Goal: Book appointment/travel/reservation

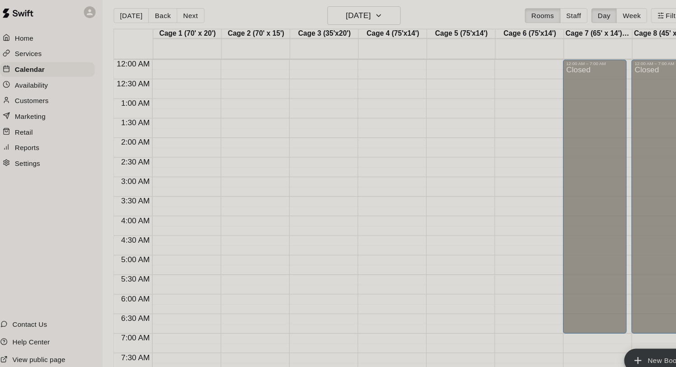
scroll to position [504, 0]
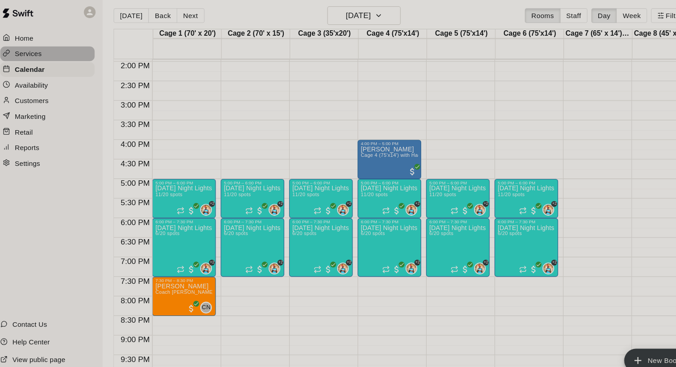
click at [33, 54] on p "Services" at bounding box center [33, 54] width 25 height 9
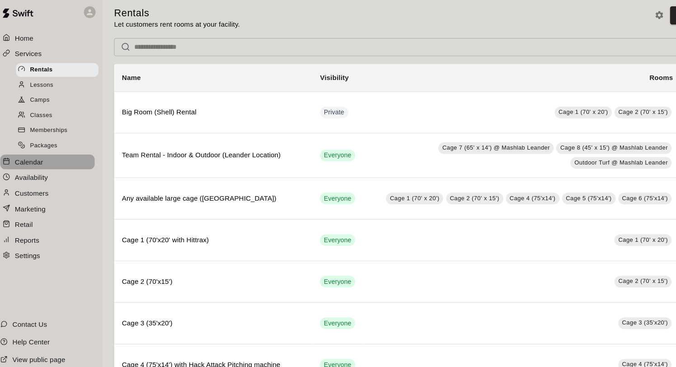
click at [40, 155] on p "Calendar" at bounding box center [34, 154] width 26 height 9
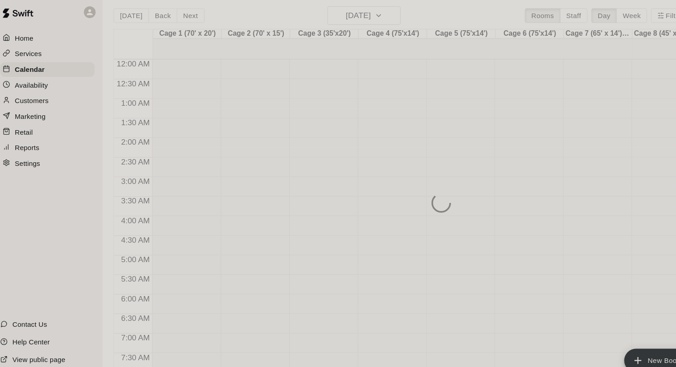
scroll to position [407, 0]
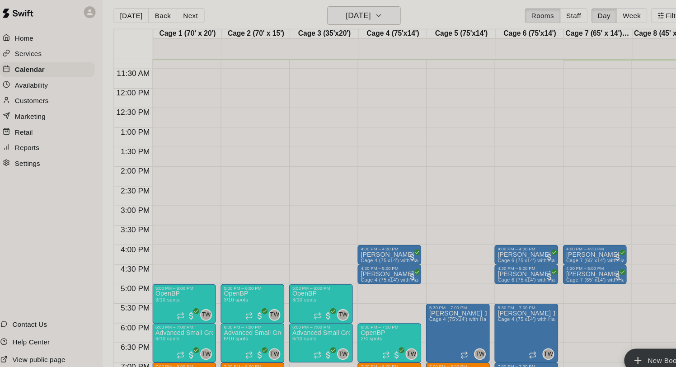
click at [350, 18] on h6 "[DATE]" at bounding box center [338, 19] width 23 height 13
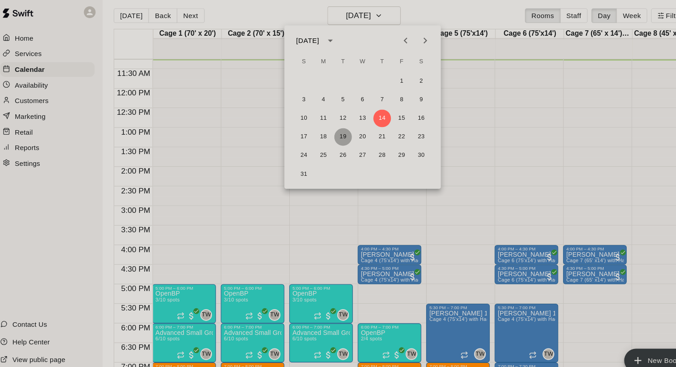
click at [324, 129] on button "19" at bounding box center [324, 131] width 16 height 16
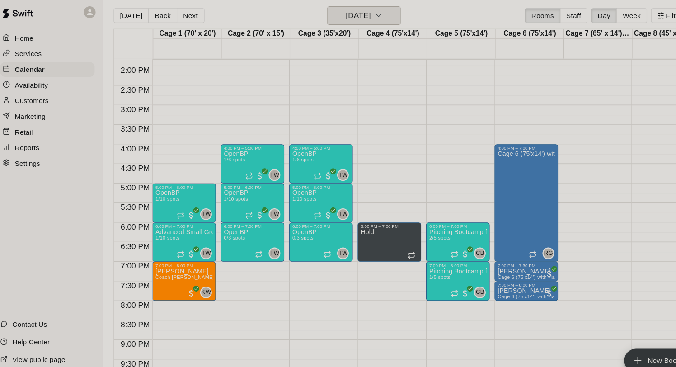
scroll to position [551, 0]
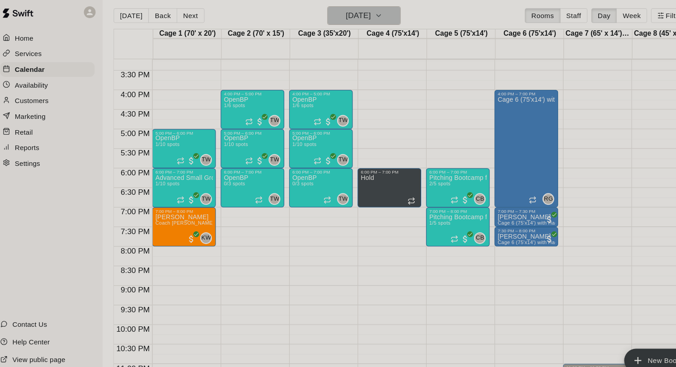
click at [329, 19] on h6 "Tuesday Aug 19" at bounding box center [338, 19] width 23 height 13
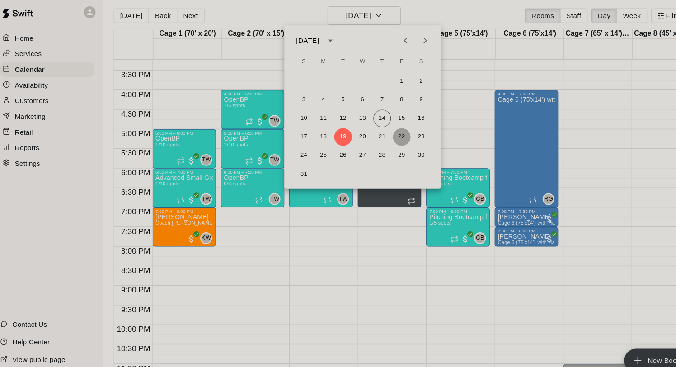
click at [383, 132] on button "22" at bounding box center [378, 131] width 16 height 16
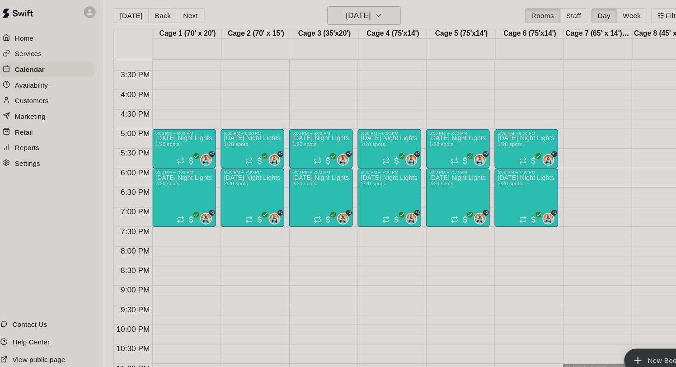
click at [350, 21] on h6 "Friday Aug 22" at bounding box center [338, 19] width 23 height 13
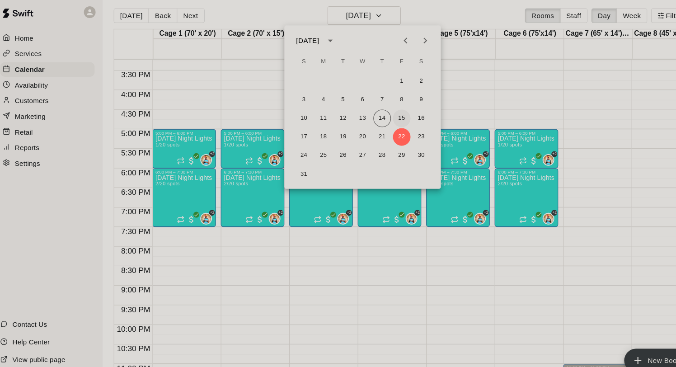
click at [381, 117] on button "15" at bounding box center [378, 114] width 16 height 16
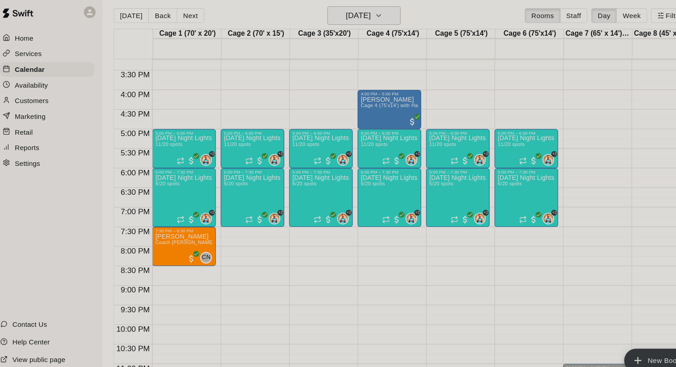
click at [343, 23] on h6 "Friday Aug 15" at bounding box center [338, 19] width 23 height 13
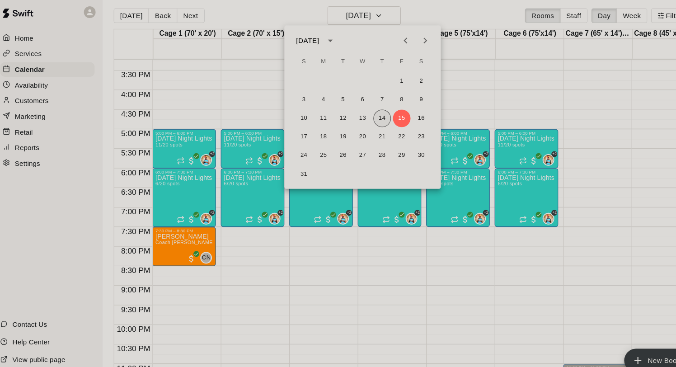
click at [362, 114] on button "14" at bounding box center [360, 114] width 16 height 16
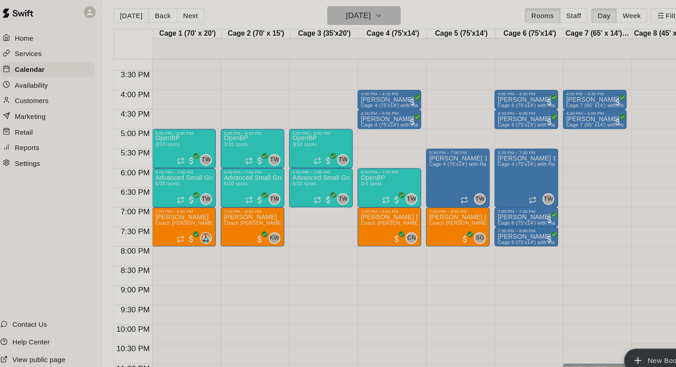
click at [350, 17] on h6 "[DATE]" at bounding box center [338, 19] width 23 height 13
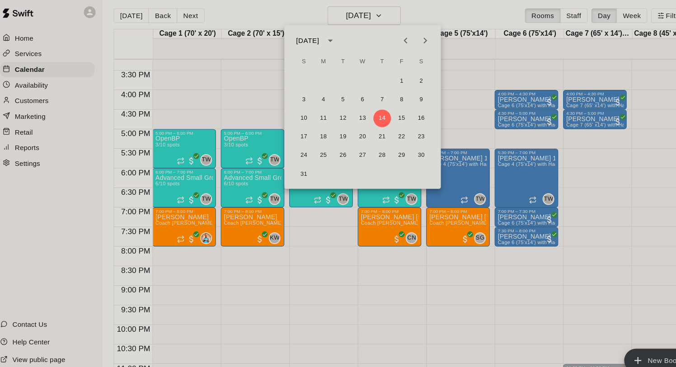
click at [430, 103] on div at bounding box center [338, 183] width 676 height 367
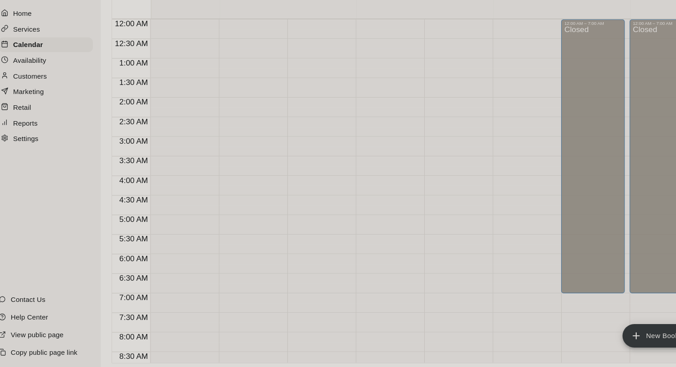
scroll to position [0, 0]
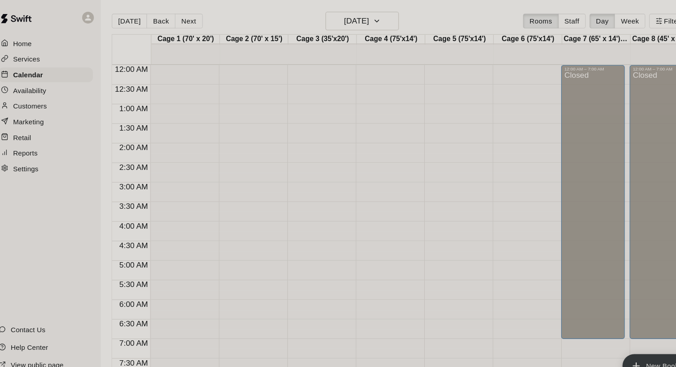
click at [33, 57] on p "Services" at bounding box center [33, 54] width 25 height 9
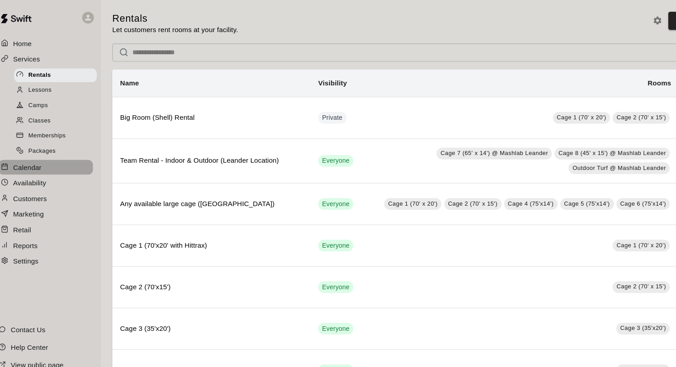
click at [42, 154] on p "Calendar" at bounding box center [34, 154] width 26 height 9
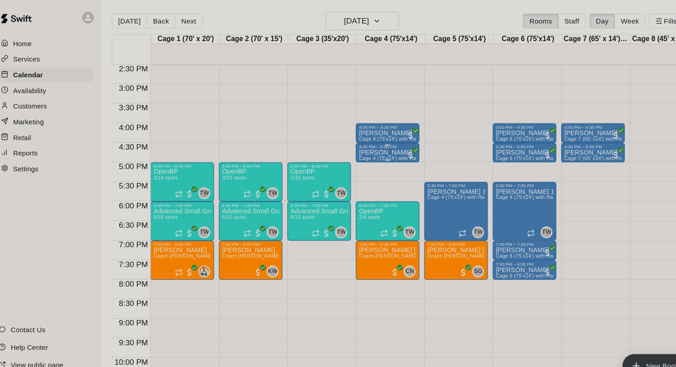
scroll to position [525, 0]
click at [336, 22] on h6 "[DATE]" at bounding box center [338, 19] width 23 height 13
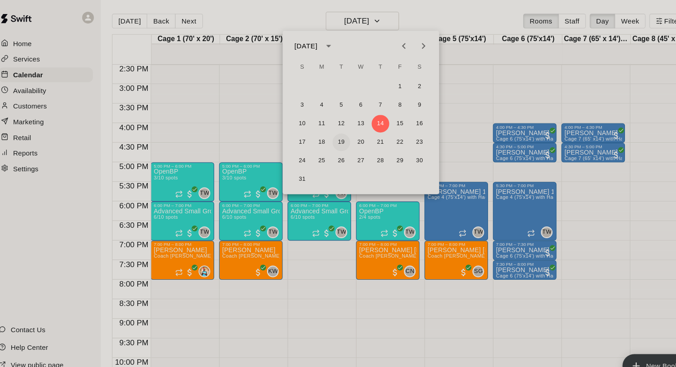
click at [321, 129] on button "19" at bounding box center [324, 131] width 16 height 16
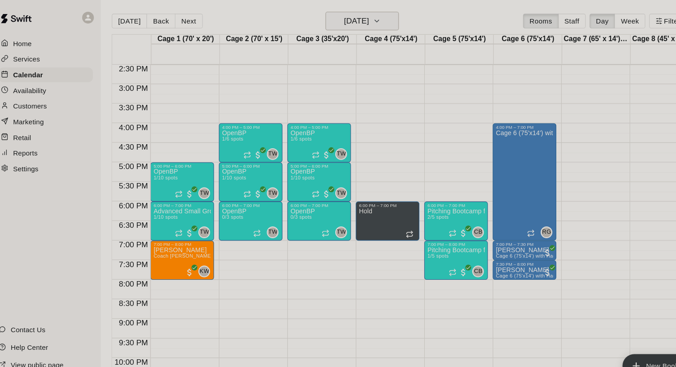
click at [333, 25] on h6 "Tuesday Aug 19" at bounding box center [338, 19] width 23 height 13
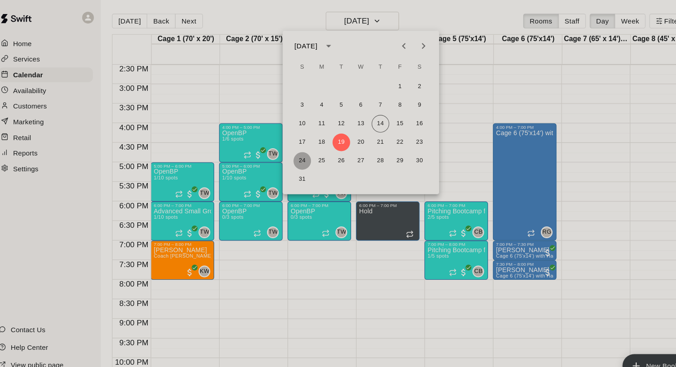
click at [288, 150] on button "24" at bounding box center [288, 149] width 16 height 16
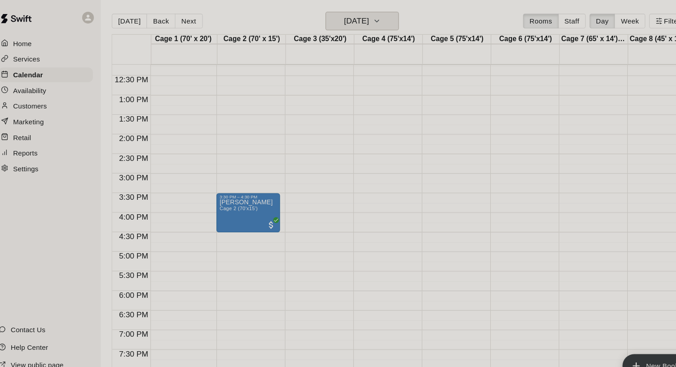
scroll to position [339, 2]
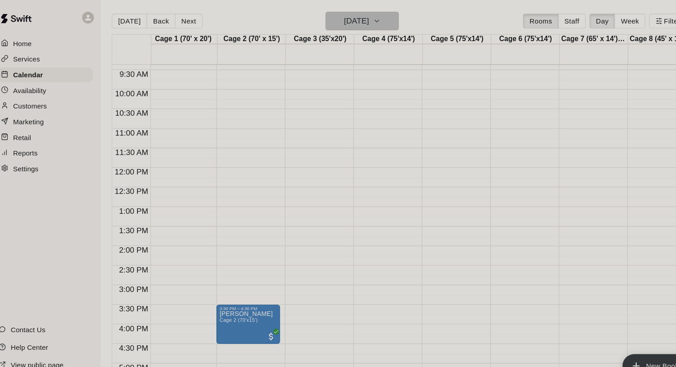
click at [339, 14] on h6 "Sunday Aug 24" at bounding box center [338, 19] width 23 height 13
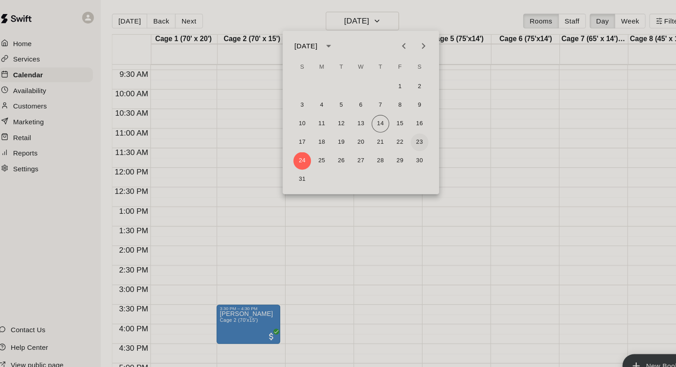
click at [396, 129] on button "23" at bounding box center [396, 131] width 16 height 16
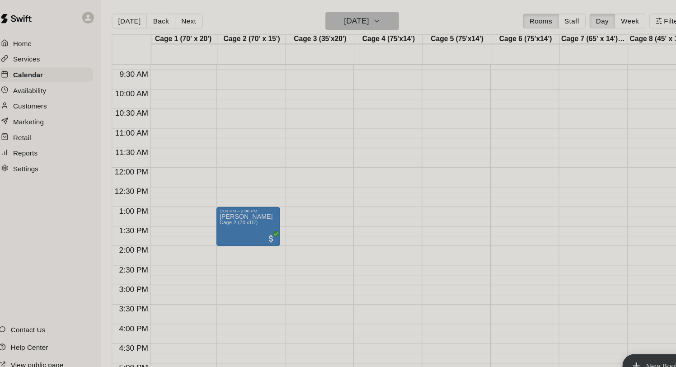
click at [350, 19] on h6 "Saturday Aug 23" at bounding box center [338, 19] width 23 height 13
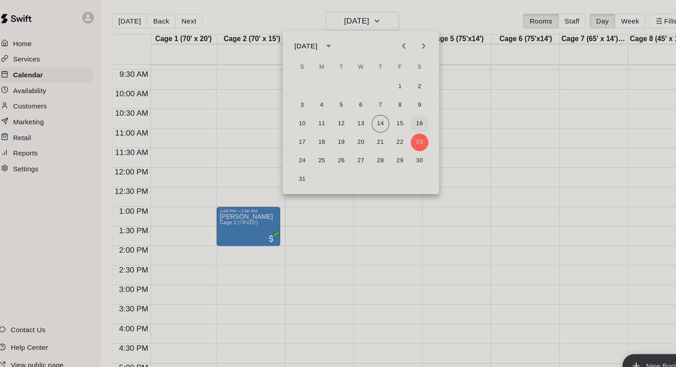
click at [396, 114] on button "16" at bounding box center [396, 114] width 16 height 16
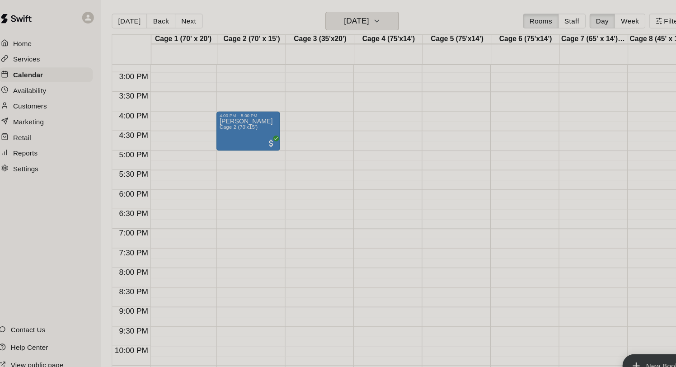
scroll to position [542, 2]
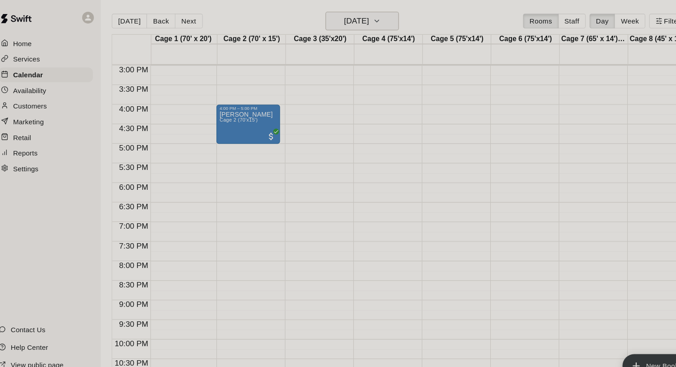
click at [350, 19] on h6 "Saturday Aug 16" at bounding box center [338, 19] width 23 height 13
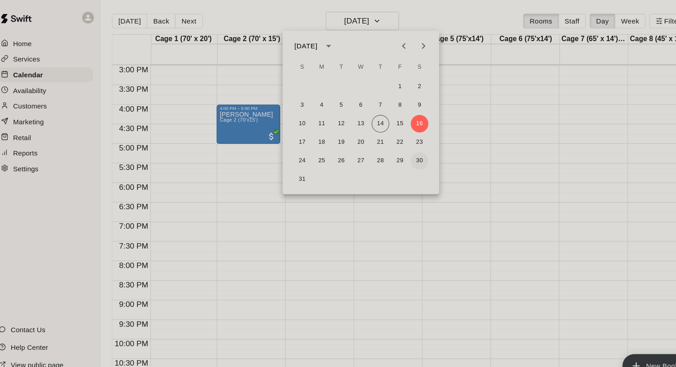
click at [397, 149] on button "30" at bounding box center [396, 149] width 16 height 16
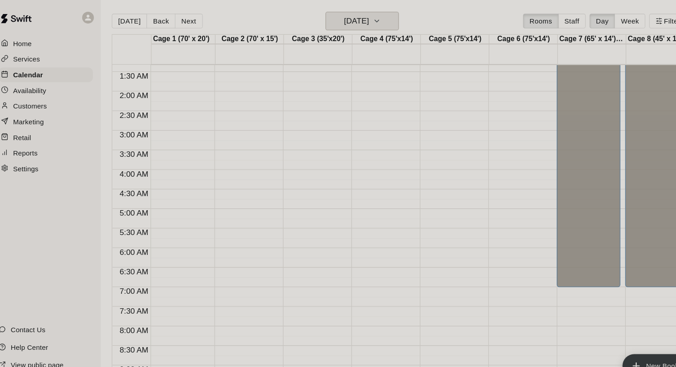
scroll to position [0, 4]
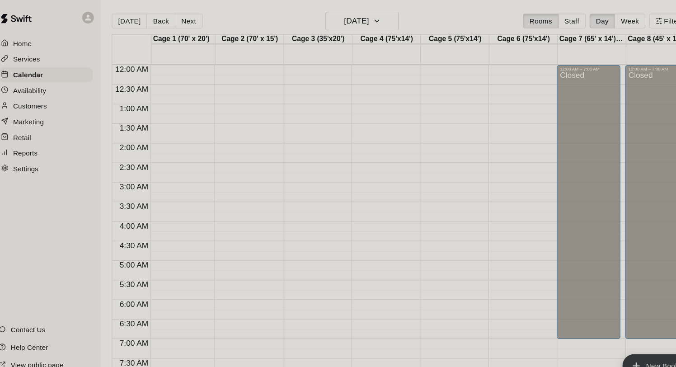
click at [335, 10] on main "Today Back Next Saturday Aug 30 Rooms Staff Day Week Filter View Cage 1 (70' x …" at bounding box center [389, 191] width 575 height 382
click at [337, 15] on h6 "Saturday Aug 30" at bounding box center [338, 19] width 23 height 13
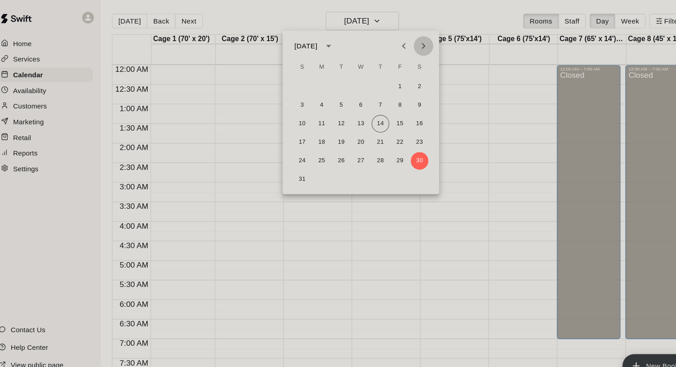
click at [401, 39] on icon "Next month" at bounding box center [400, 42] width 11 height 11
click at [395, 83] on button "6" at bounding box center [396, 80] width 16 height 16
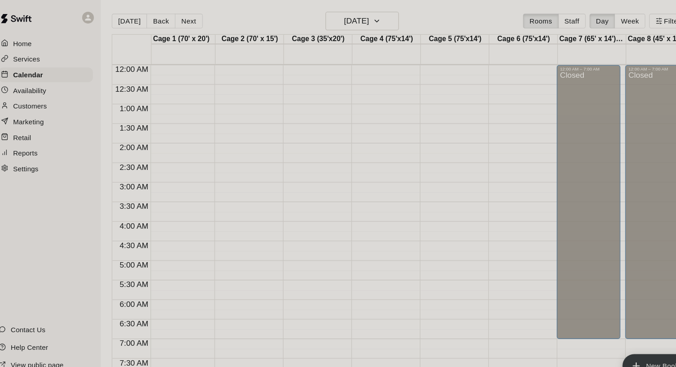
click at [30, 36] on p "Home" at bounding box center [29, 40] width 17 height 9
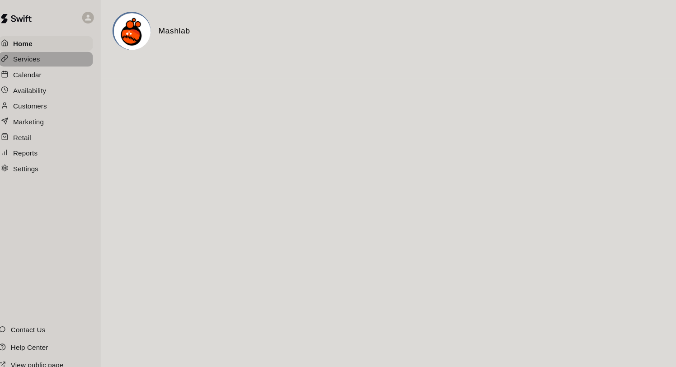
click at [29, 57] on p "Services" at bounding box center [33, 54] width 25 height 9
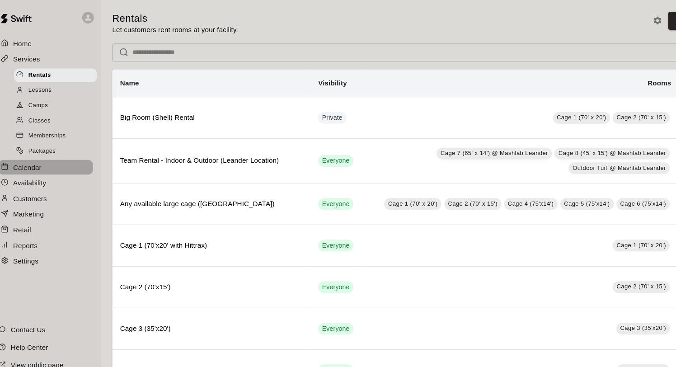
click at [34, 154] on p "Calendar" at bounding box center [34, 154] width 26 height 9
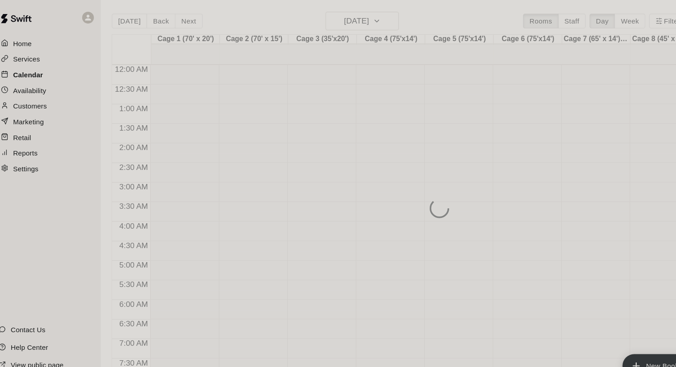
scroll to position [418, 0]
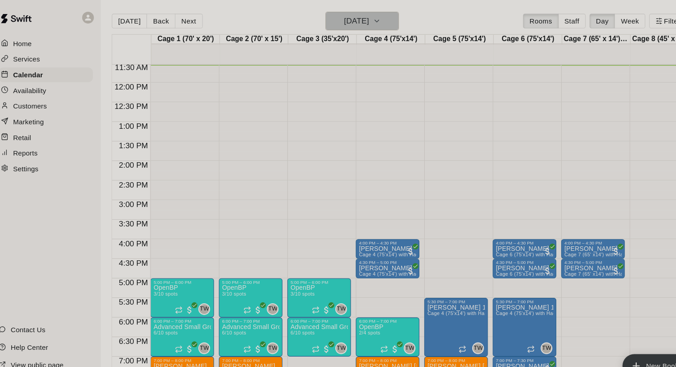
click at [336, 14] on h6 "[DATE]" at bounding box center [338, 19] width 23 height 13
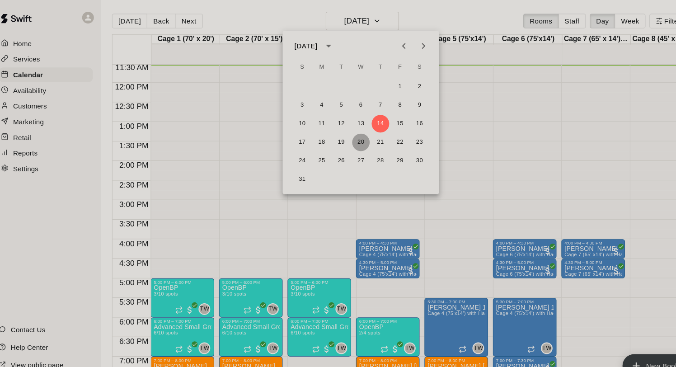
click at [341, 127] on button "20" at bounding box center [342, 131] width 16 height 16
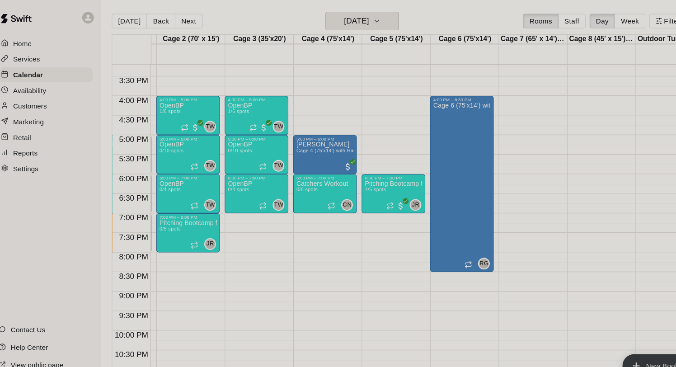
scroll to position [548, 58]
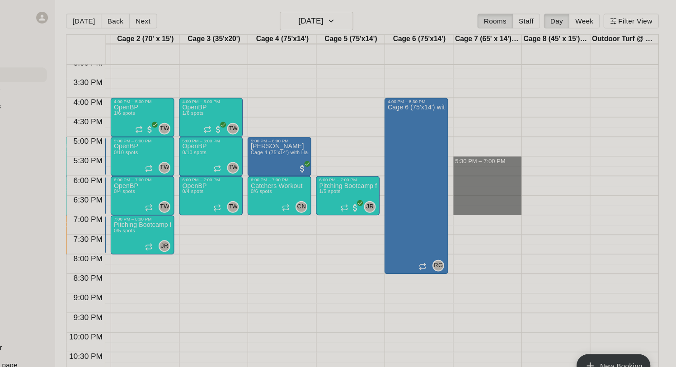
drag, startPoint x: 484, startPoint y: 146, endPoint x: 480, endPoint y: 197, distance: 51.2
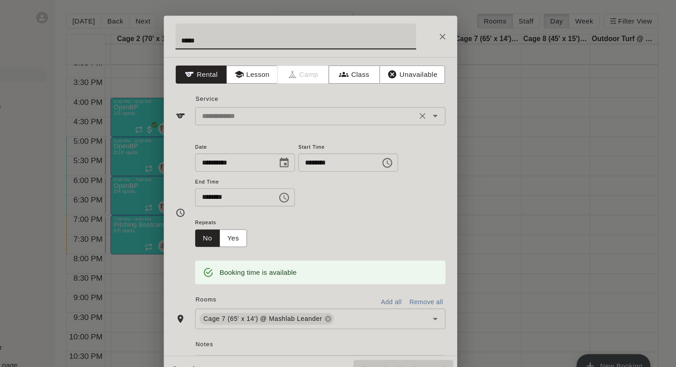
type input "*****"
click at [318, 104] on input "text" at bounding box center [333, 107] width 199 height 11
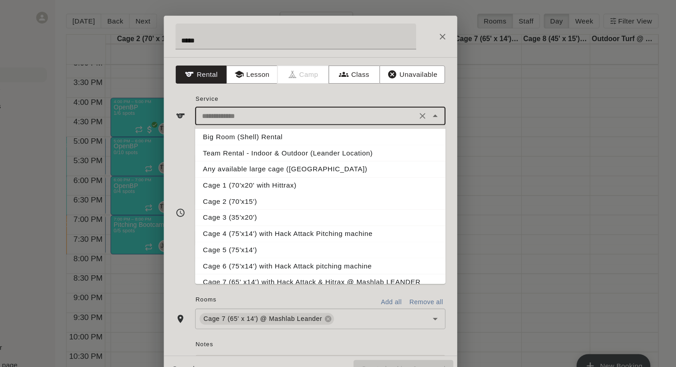
click at [297, 141] on li "Team Rental - Indoor & Outdoor (Leander Location)" at bounding box center [346, 141] width 231 height 15
type input "**********"
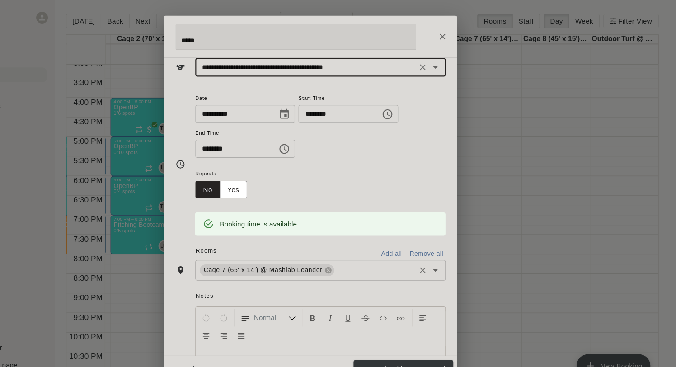
scroll to position [49, 0]
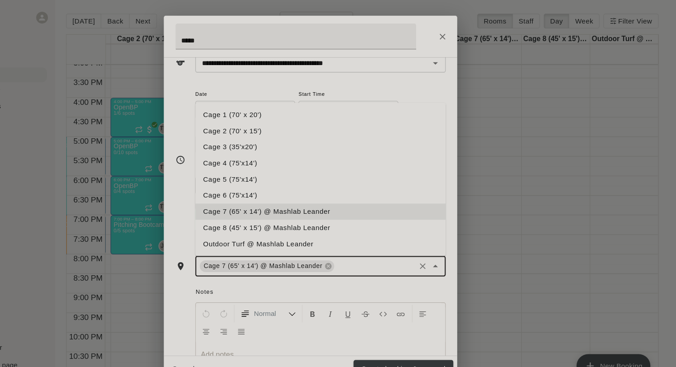
click at [368, 246] on input "text" at bounding box center [397, 245] width 72 height 11
click at [303, 213] on li "Cage 8 (45' x 15') @ Mashlab Leander" at bounding box center [346, 210] width 231 height 15
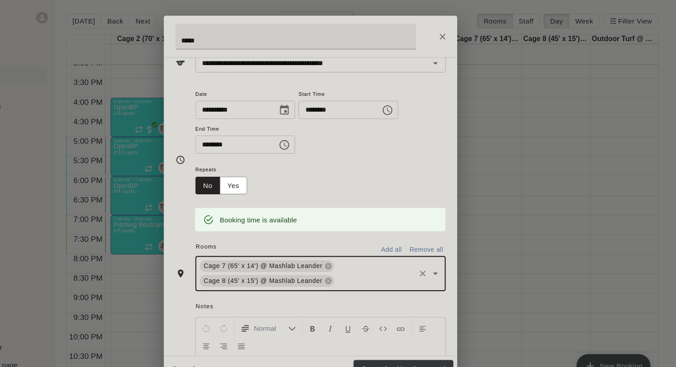
click at [377, 261] on input "text" at bounding box center [397, 259] width 72 height 11
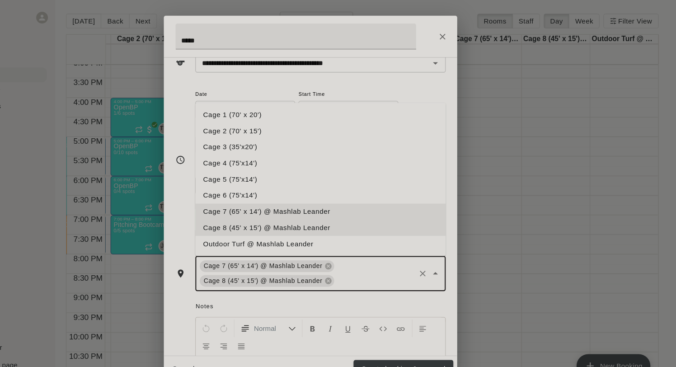
click at [288, 223] on li "Outdoor Turf @ Mashlab Leander" at bounding box center [346, 225] width 231 height 15
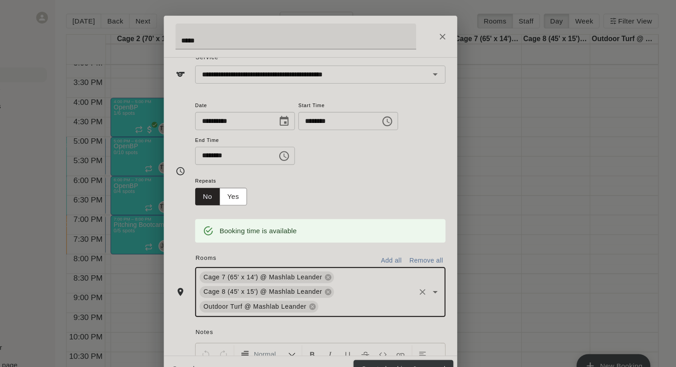
scroll to position [5, 0]
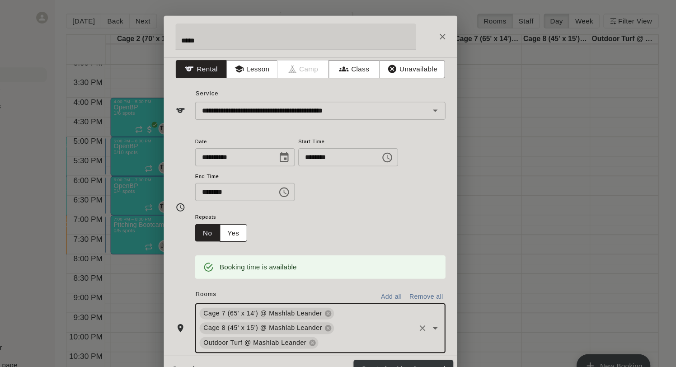
click at [262, 217] on button "Yes" at bounding box center [266, 215] width 25 height 17
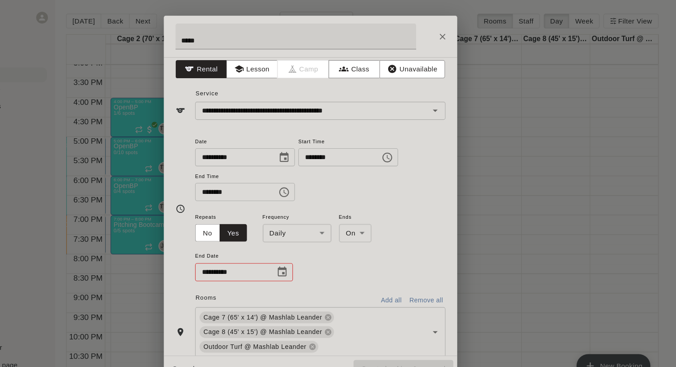
click at [319, 217] on body "Home Services Calendar Availability Customers Marketing Retail Reports Settings…" at bounding box center [338, 191] width 676 height 382
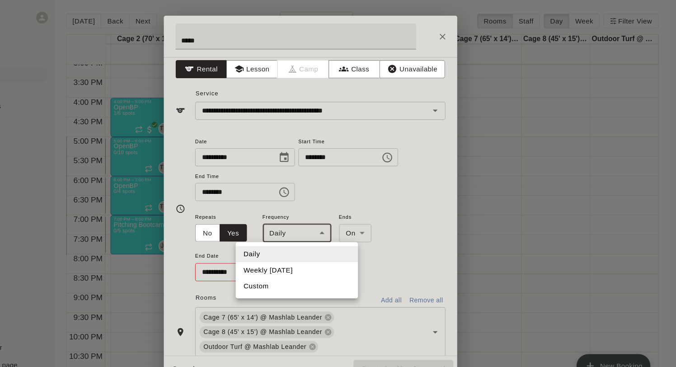
click at [319, 251] on li "Weekly on Wednesday" at bounding box center [325, 249] width 113 height 15
type input "******"
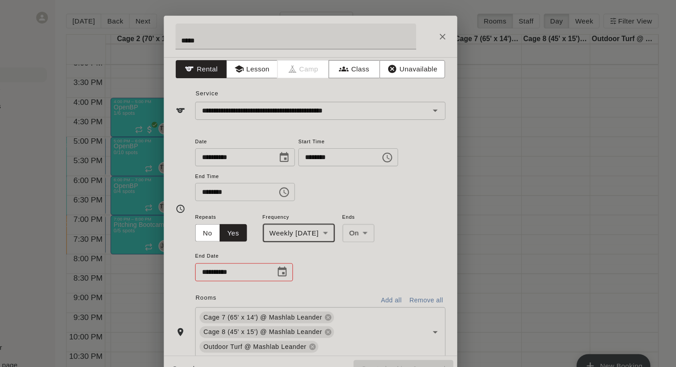
click at [311, 250] on icon "Choose date" at bounding box center [311, 251] width 11 height 11
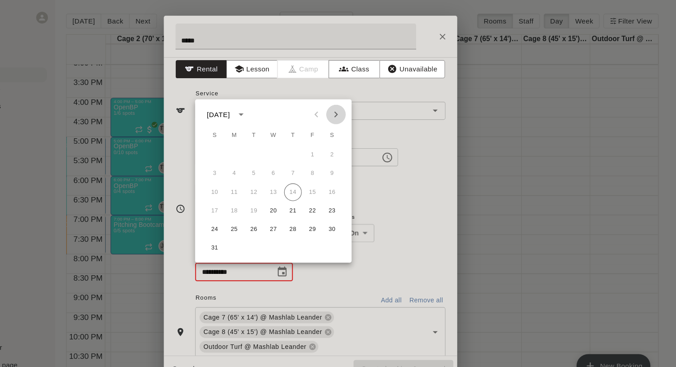
click at [359, 107] on icon "Next month" at bounding box center [361, 105] width 11 height 11
click at [302, 212] on button "29" at bounding box center [304, 212] width 16 height 16
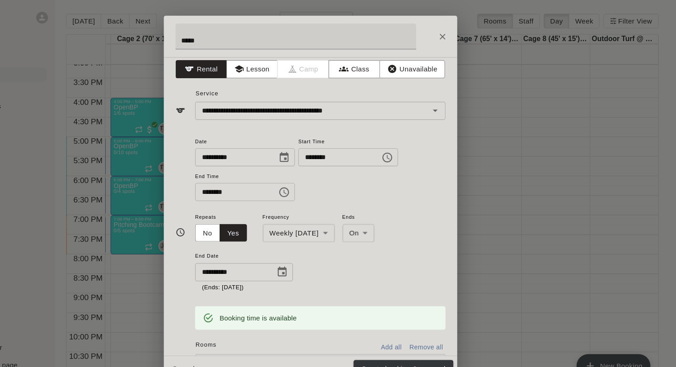
click at [314, 250] on icon "Choose date, selected date is Oct 29, 2025" at bounding box center [311, 251] width 11 height 11
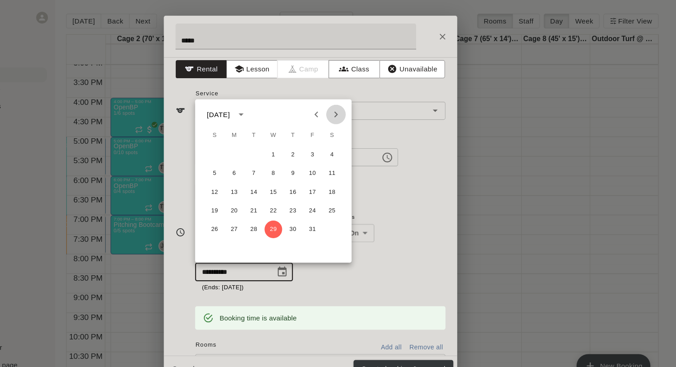
click at [362, 111] on button "Next month" at bounding box center [362, 106] width 18 height 18
click at [301, 212] on button "26" at bounding box center [304, 212] width 16 height 16
type input "**********"
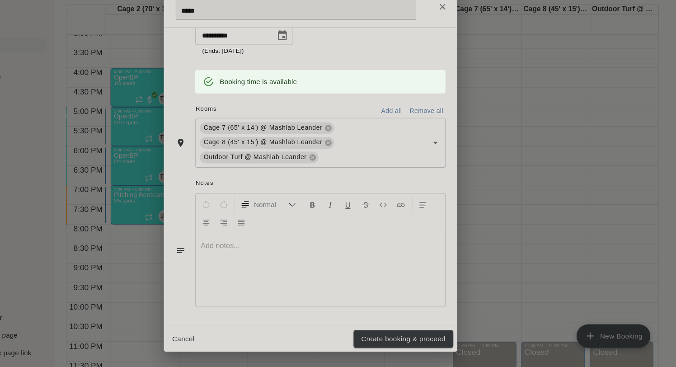
scroll to position [0, 0]
click at [405, 337] on button "Create booking & proceed" at bounding box center [424, 341] width 92 height 17
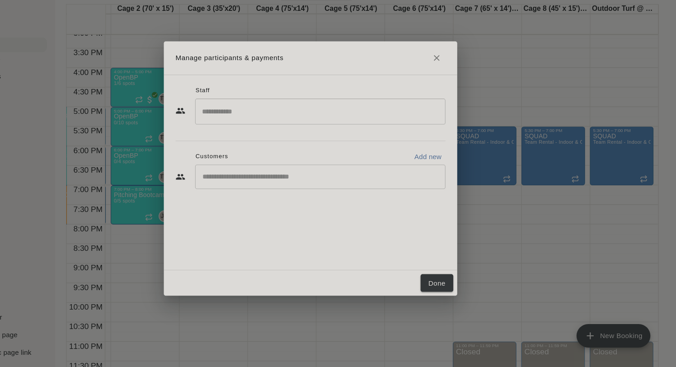
click at [318, 193] on input "Start typing to search customers..." at bounding box center [347, 191] width 223 height 9
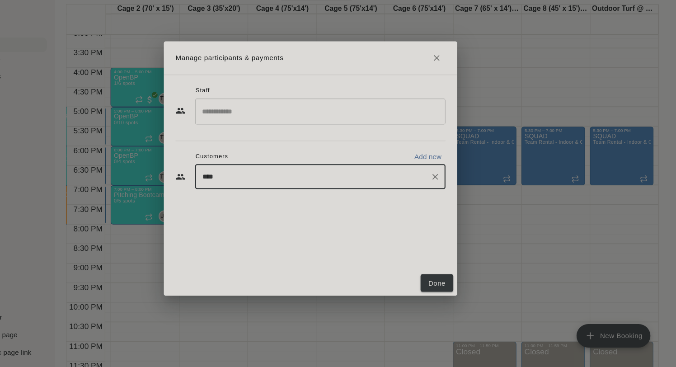
type input "*****"
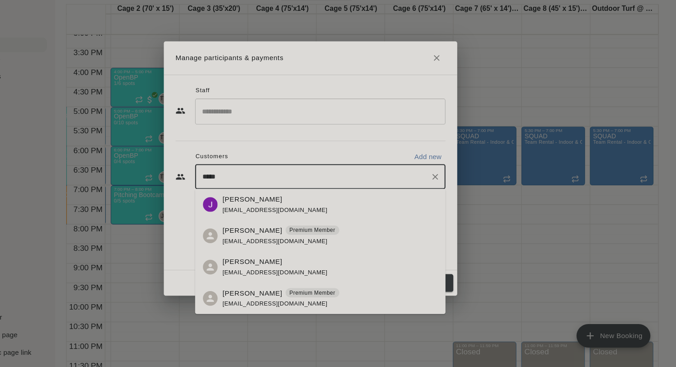
click at [270, 239] on p "Chase Carroll" at bounding box center [284, 240] width 55 height 9
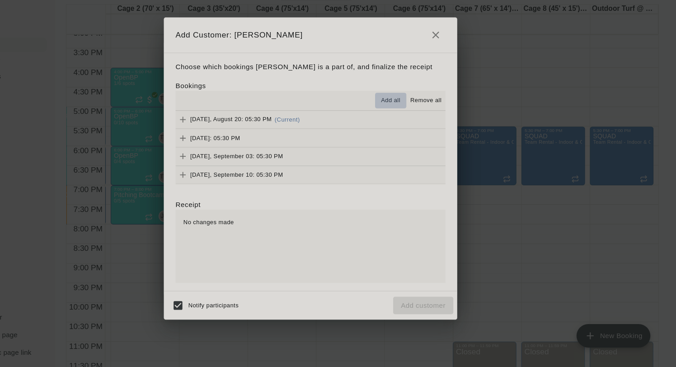
click at [413, 121] on span "Add all" at bounding box center [412, 120] width 18 height 9
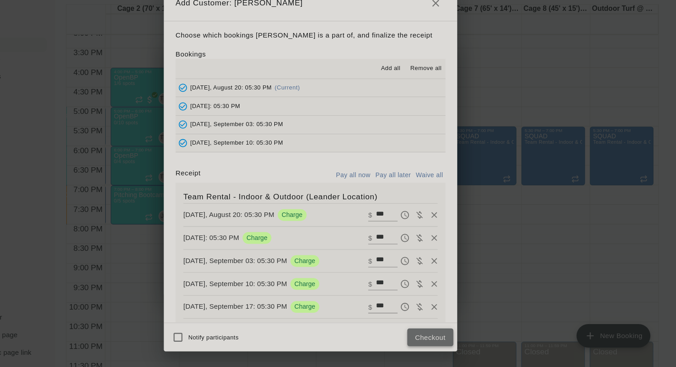
click at [444, 338] on button "Checkout" at bounding box center [449, 339] width 42 height 17
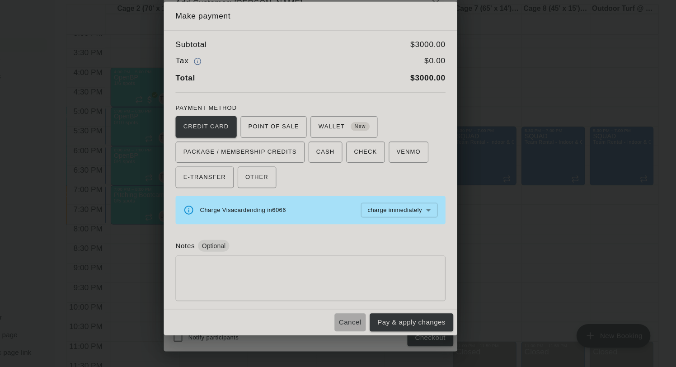
click at [374, 326] on button "Cancel" at bounding box center [374, 325] width 29 height 17
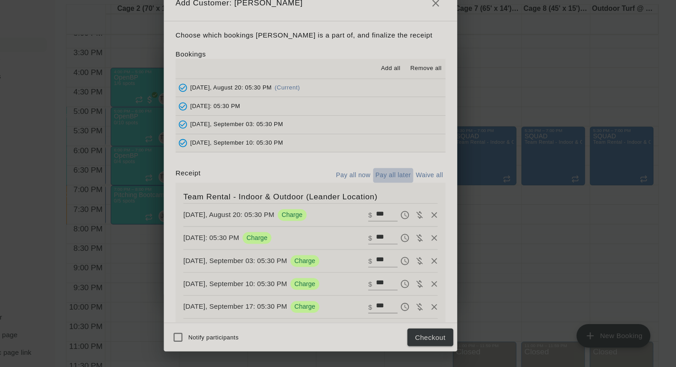
click at [415, 191] on button "Pay all later" at bounding box center [415, 190] width 38 height 14
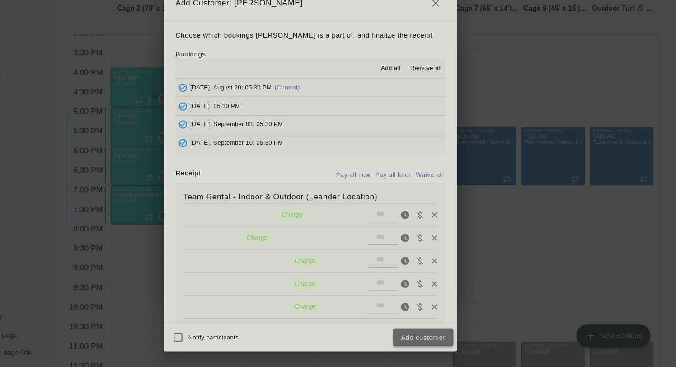
click at [434, 337] on button "Add customer" at bounding box center [443, 339] width 56 height 17
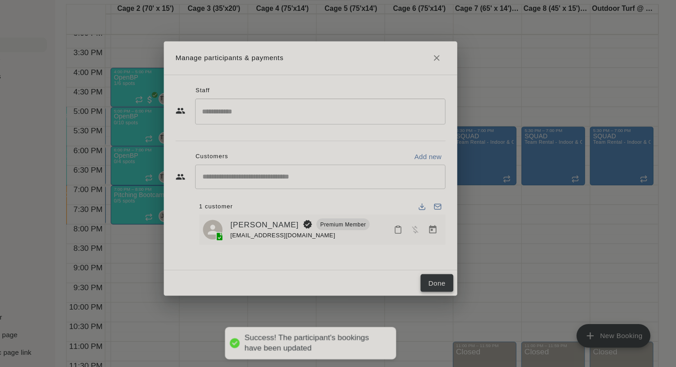
click at [446, 286] on button "Done" at bounding box center [455, 289] width 30 height 17
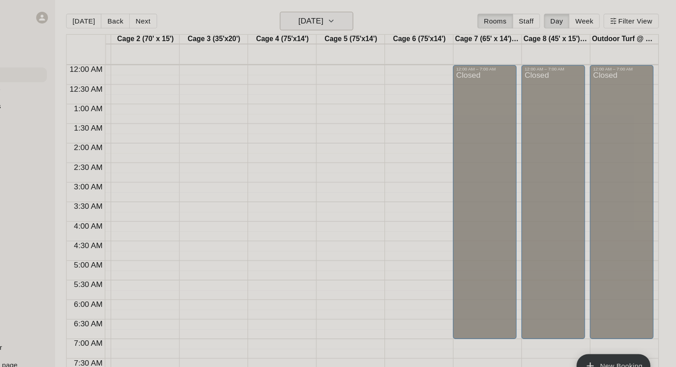
click at [349, 23] on h6 "Wednesday Aug 20" at bounding box center [338, 19] width 23 height 13
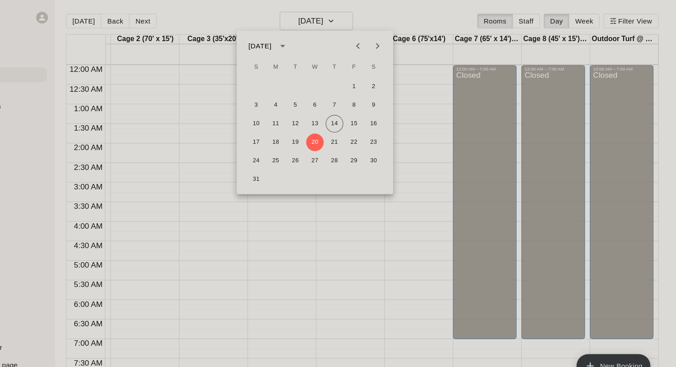
click at [352, 113] on div "10 11 12 13 14 15 16" at bounding box center [342, 114] width 145 height 16
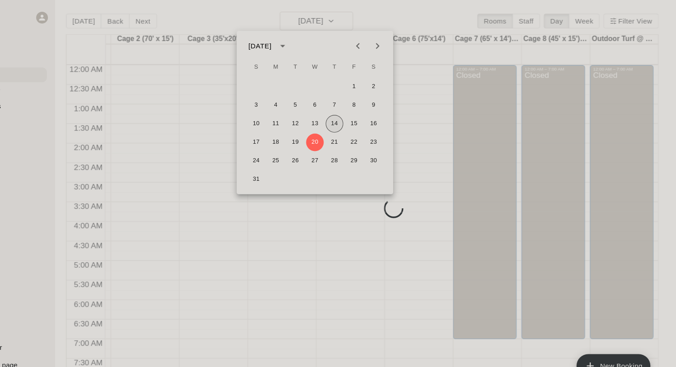
click at [353, 113] on button "14" at bounding box center [360, 114] width 16 height 16
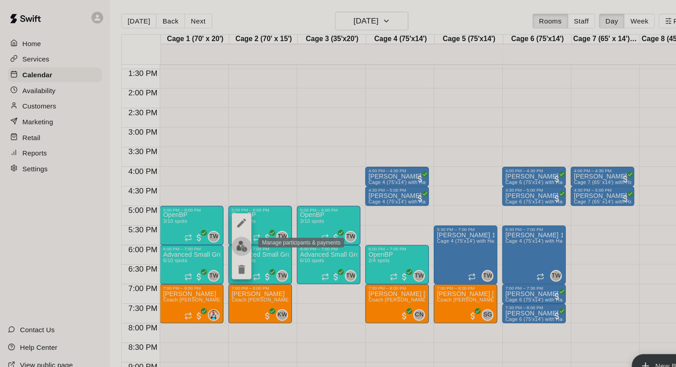
click at [221, 230] on img "edit" at bounding box center [223, 227] width 10 height 10
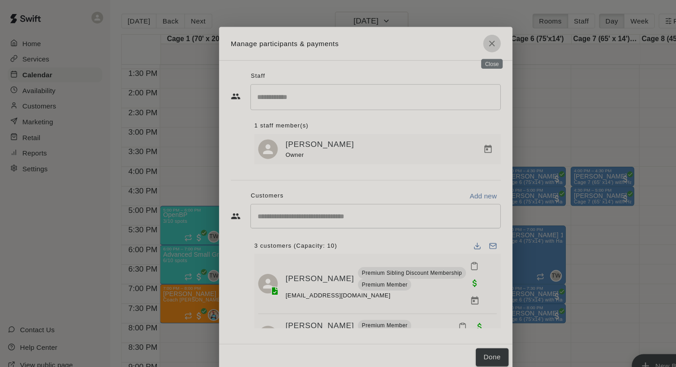
click at [455, 38] on icon "Close" at bounding box center [454, 40] width 9 height 9
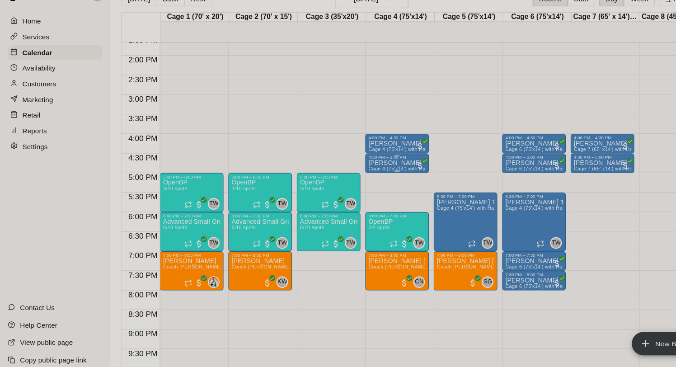
scroll to position [499, 0]
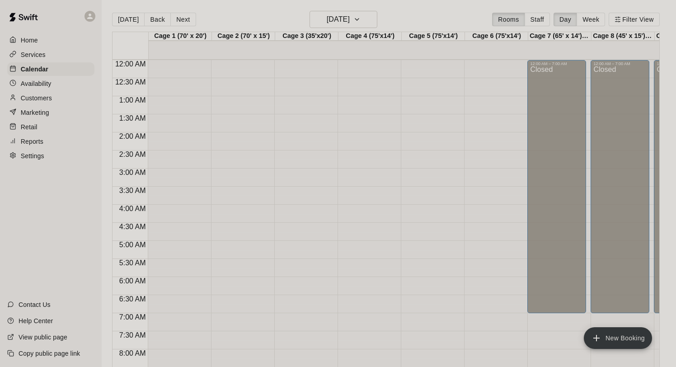
scroll to position [362, 0]
